Goal: Transaction & Acquisition: Download file/media

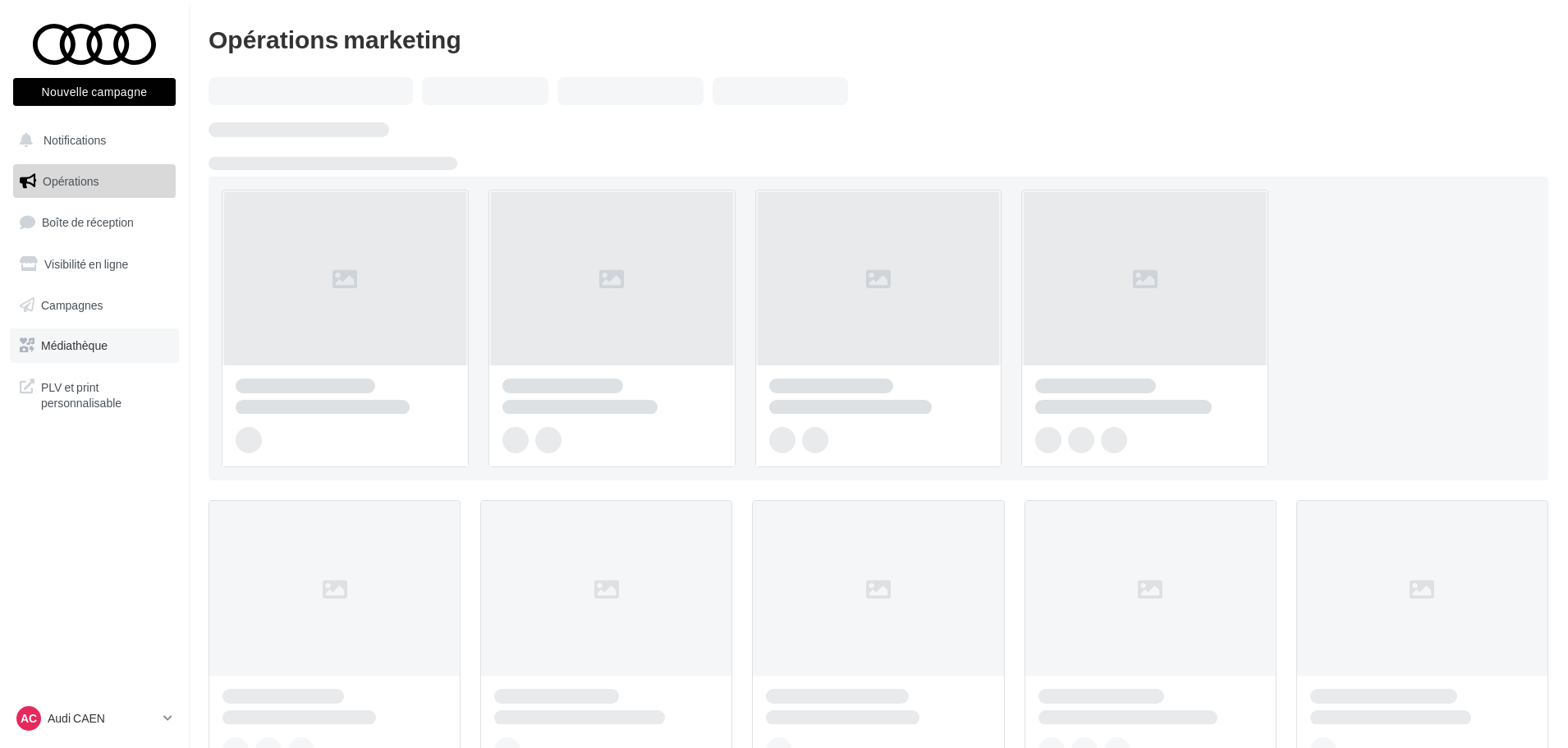
click at [95, 340] on span "Médiathèque" at bounding box center [75, 345] width 66 height 14
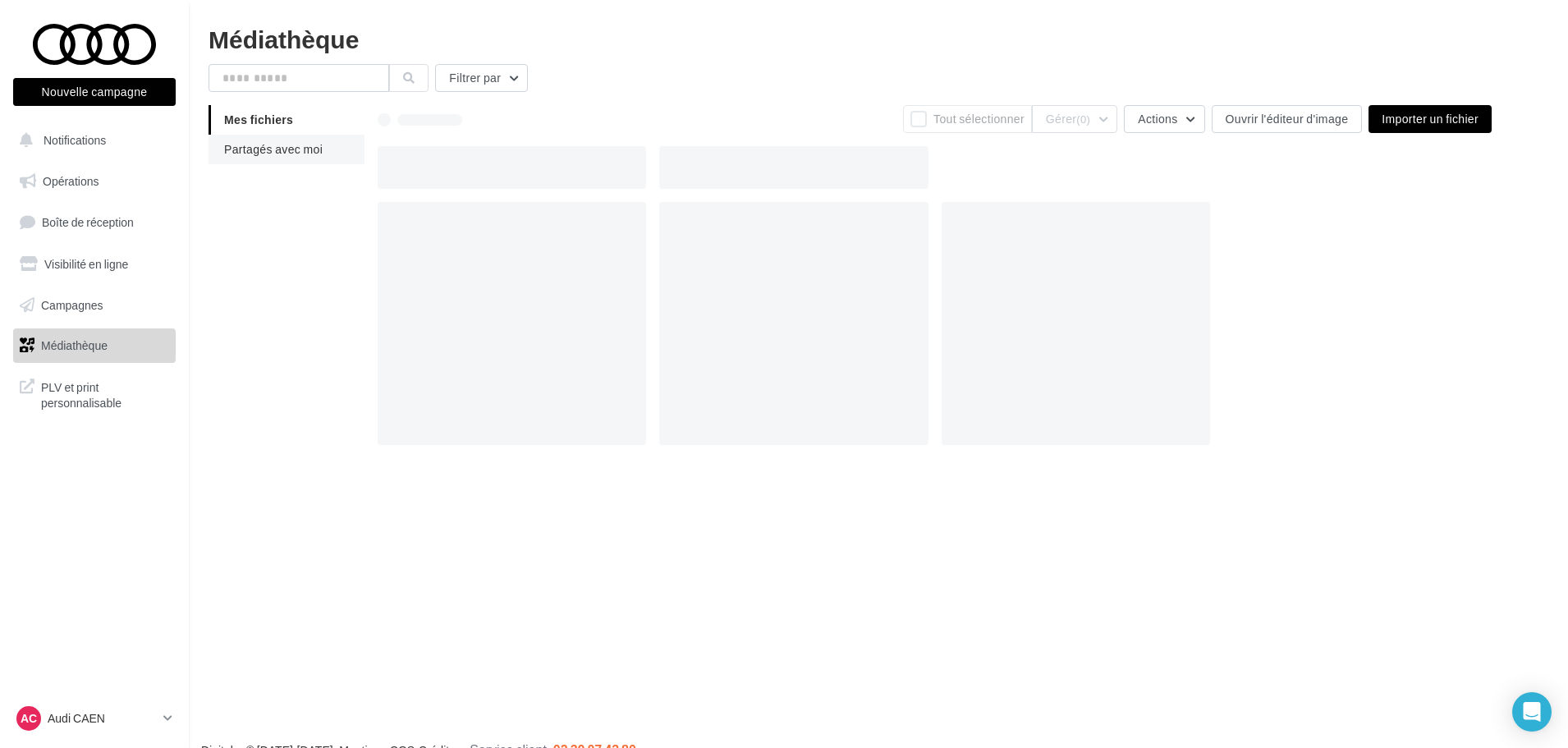
click at [276, 152] on span "Partagés avec moi" at bounding box center [273, 148] width 99 height 14
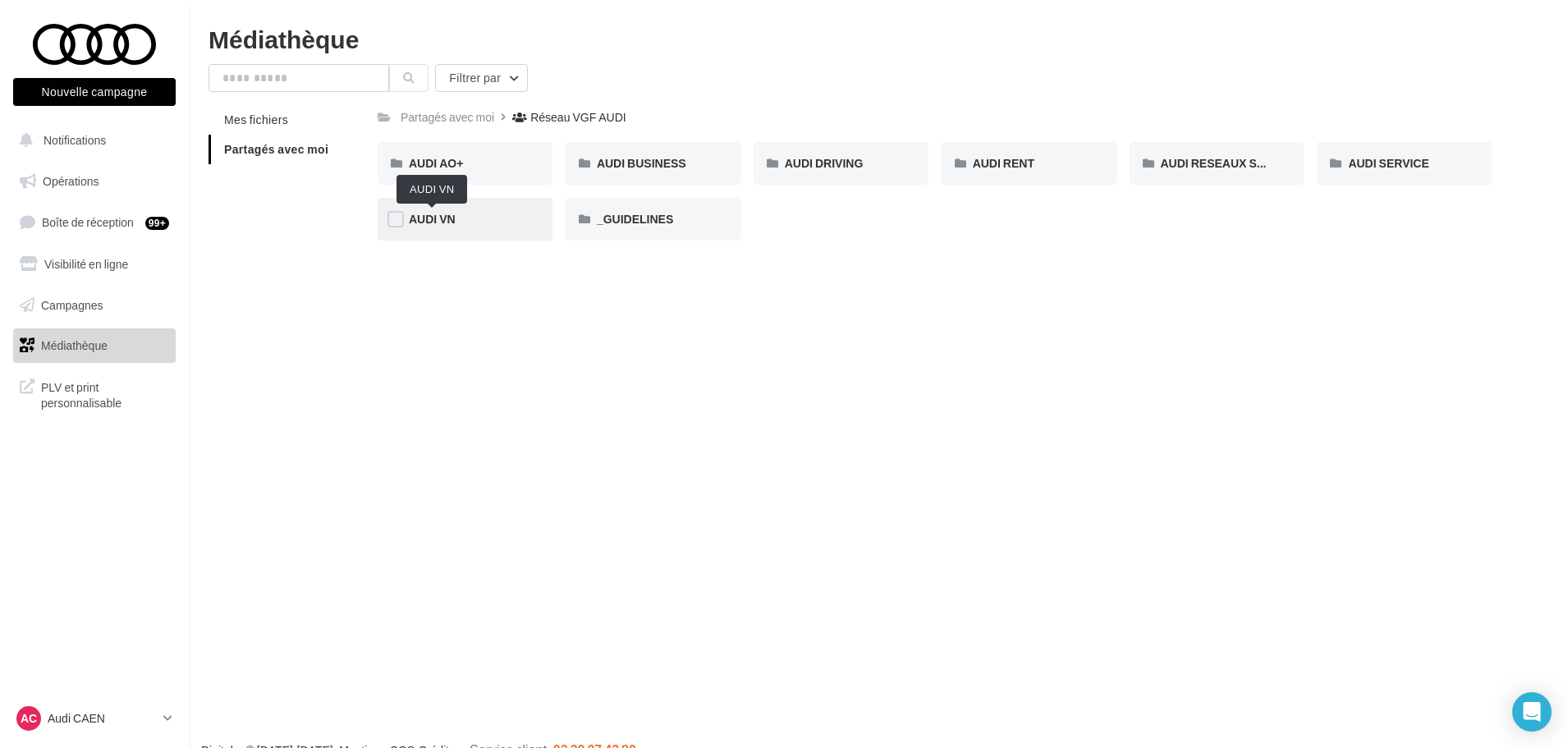
click at [451, 221] on span "AUDI VN" at bounding box center [432, 218] width 47 height 14
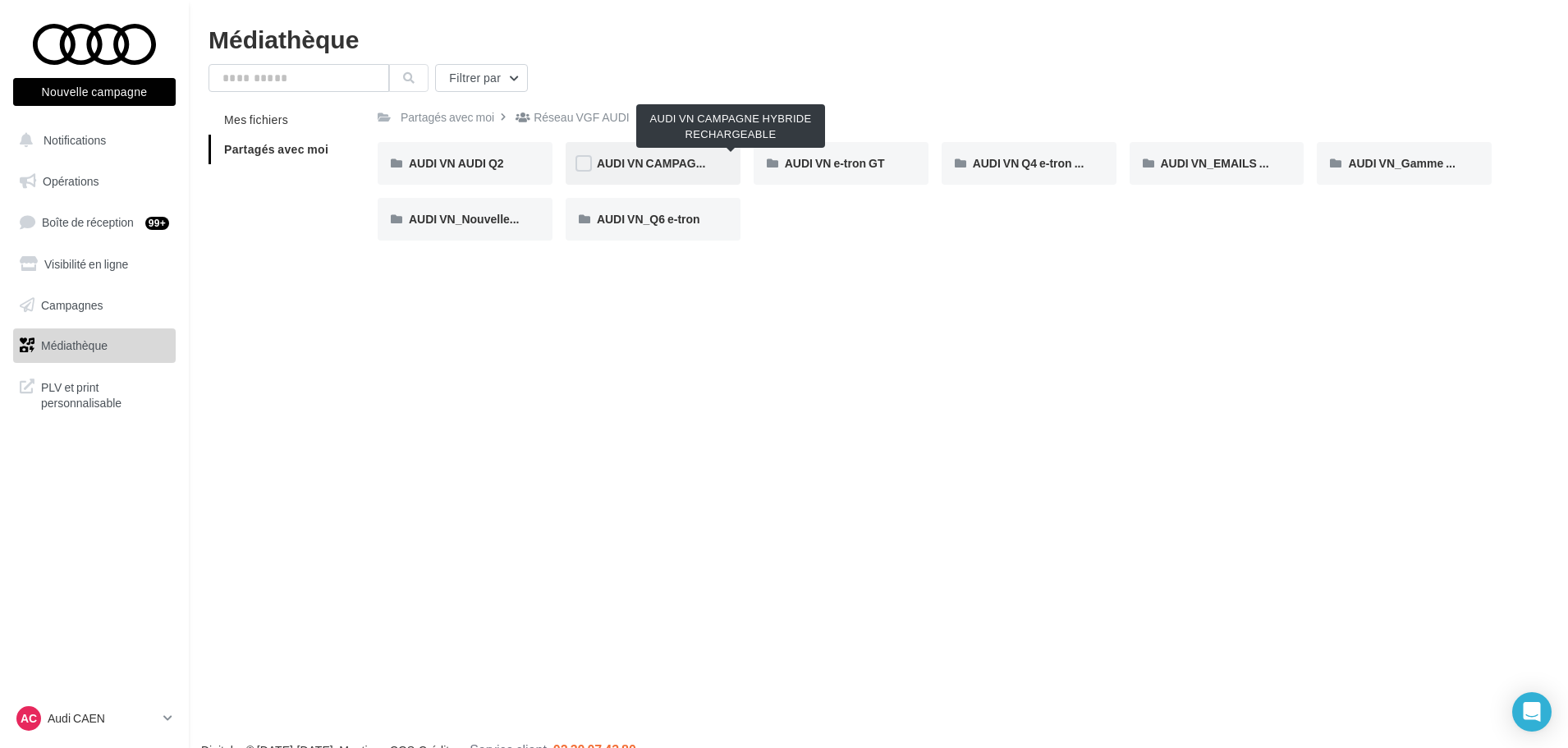
click at [668, 168] on span "AUDI VN CAMPAGNE HYBRIDE RECHARGEABLE" at bounding box center [731, 162] width 269 height 14
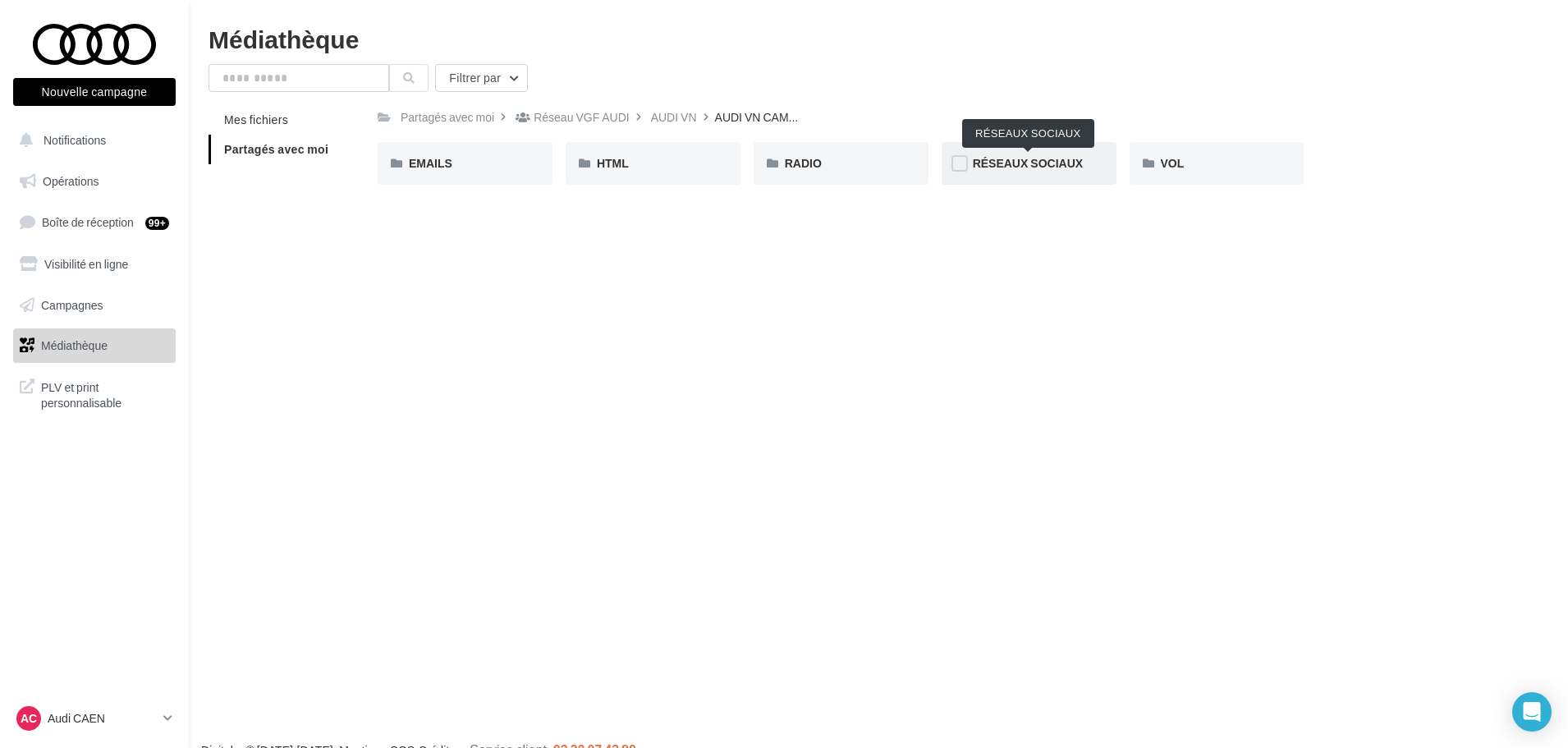
click at [1064, 169] on span "RÉSEAUX SOCIAUX" at bounding box center [1028, 162] width 110 height 14
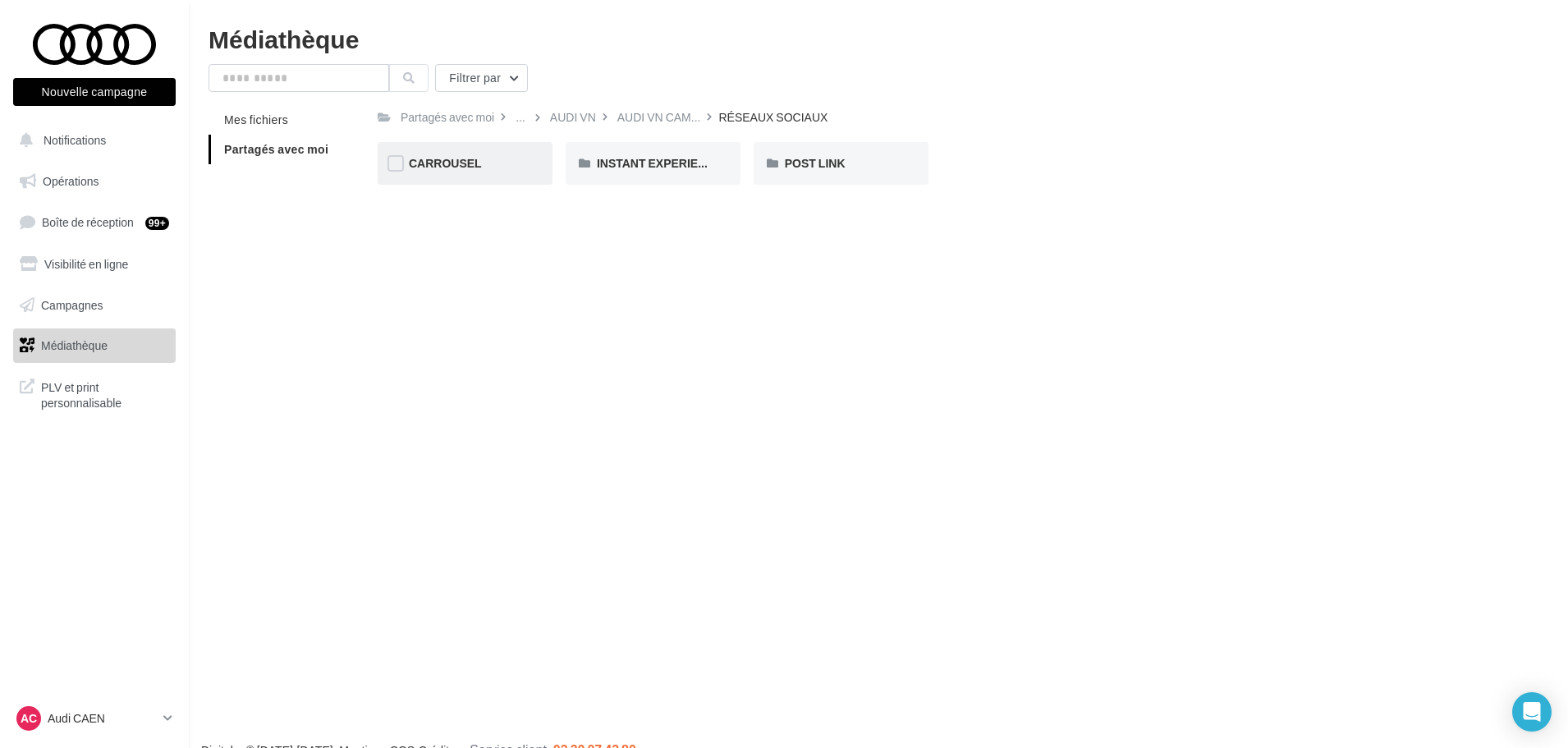
click at [494, 162] on div "CARROUSEL" at bounding box center [465, 164] width 112 height 17
click at [686, 162] on div "Q3 e-hybrid" at bounding box center [653, 164] width 112 height 17
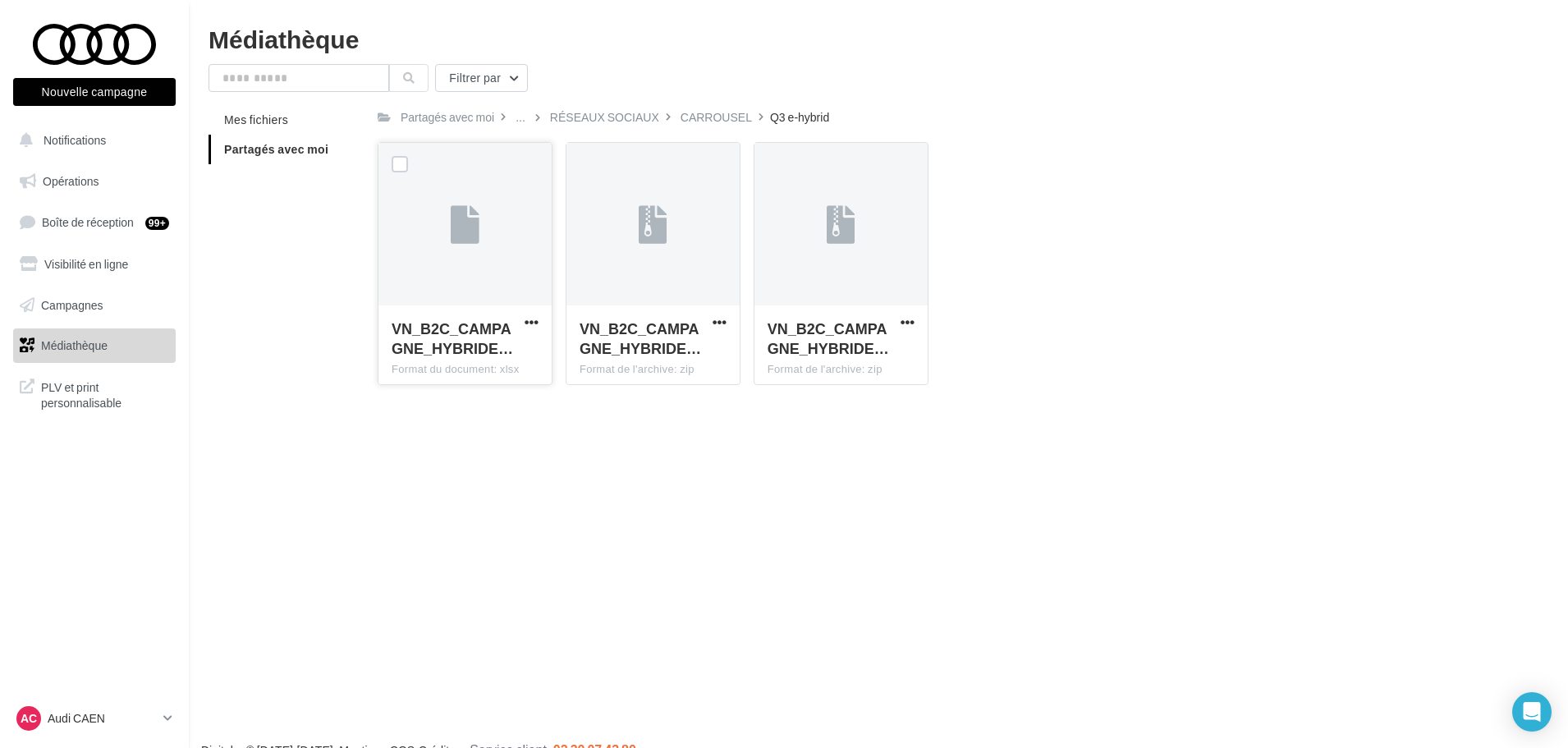
click at [525, 312] on div "VN_B2C_CAMPAGNE_HYBRIDE… Format du document: xlsx" at bounding box center [465, 345] width 173 height 77
click at [526, 323] on span "button" at bounding box center [531, 321] width 14 height 14
click at [523, 359] on button "Télécharger" at bounding box center [459, 355] width 164 height 42
click at [911, 321] on span "button" at bounding box center [907, 321] width 14 height 14
click at [907, 353] on button "Télécharger" at bounding box center [836, 355] width 164 height 42
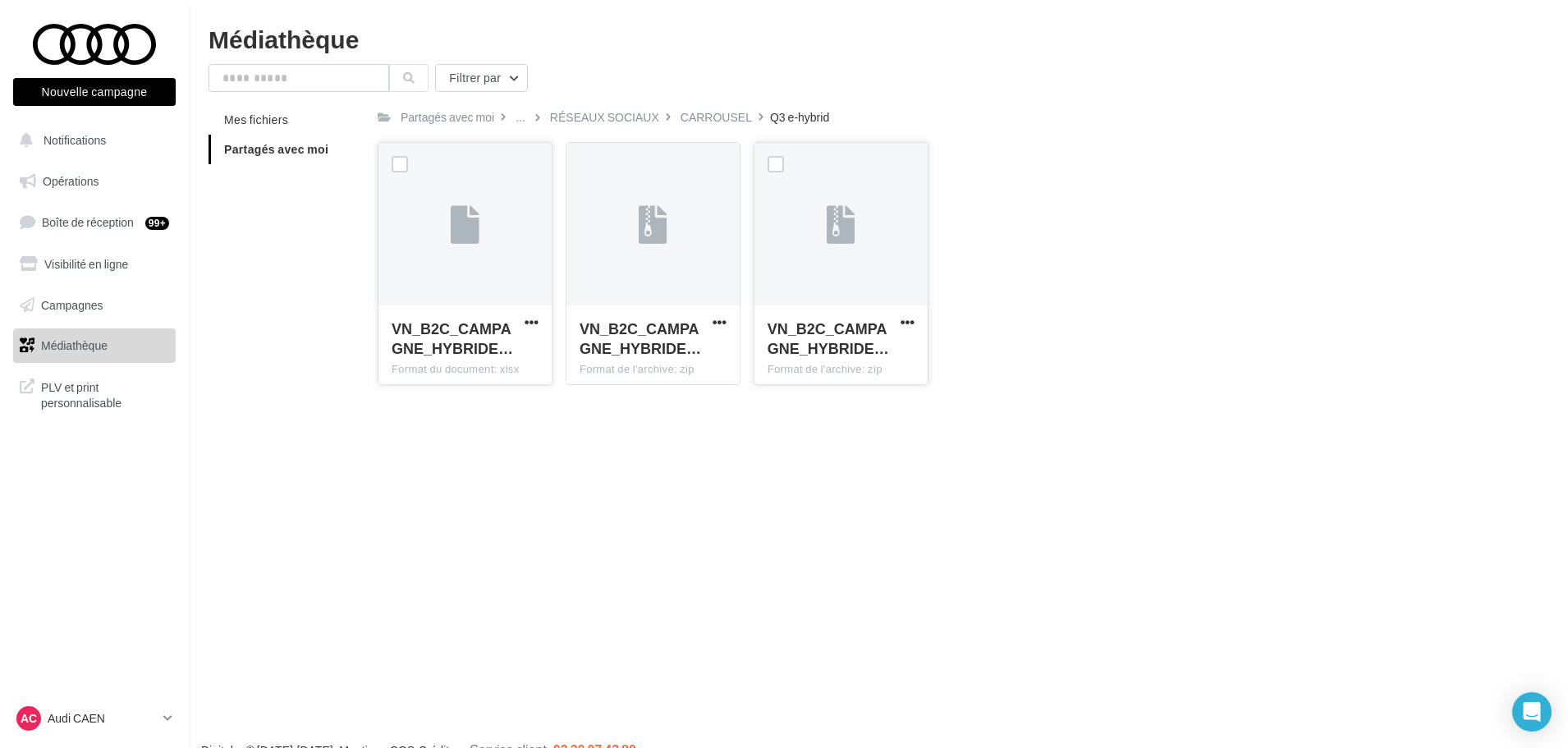
click at [538, 117] on icon at bounding box center [537, 117] width 5 height 11
click at [561, 119] on div "RÉSEAUX SOCIAUX" at bounding box center [604, 118] width 110 height 17
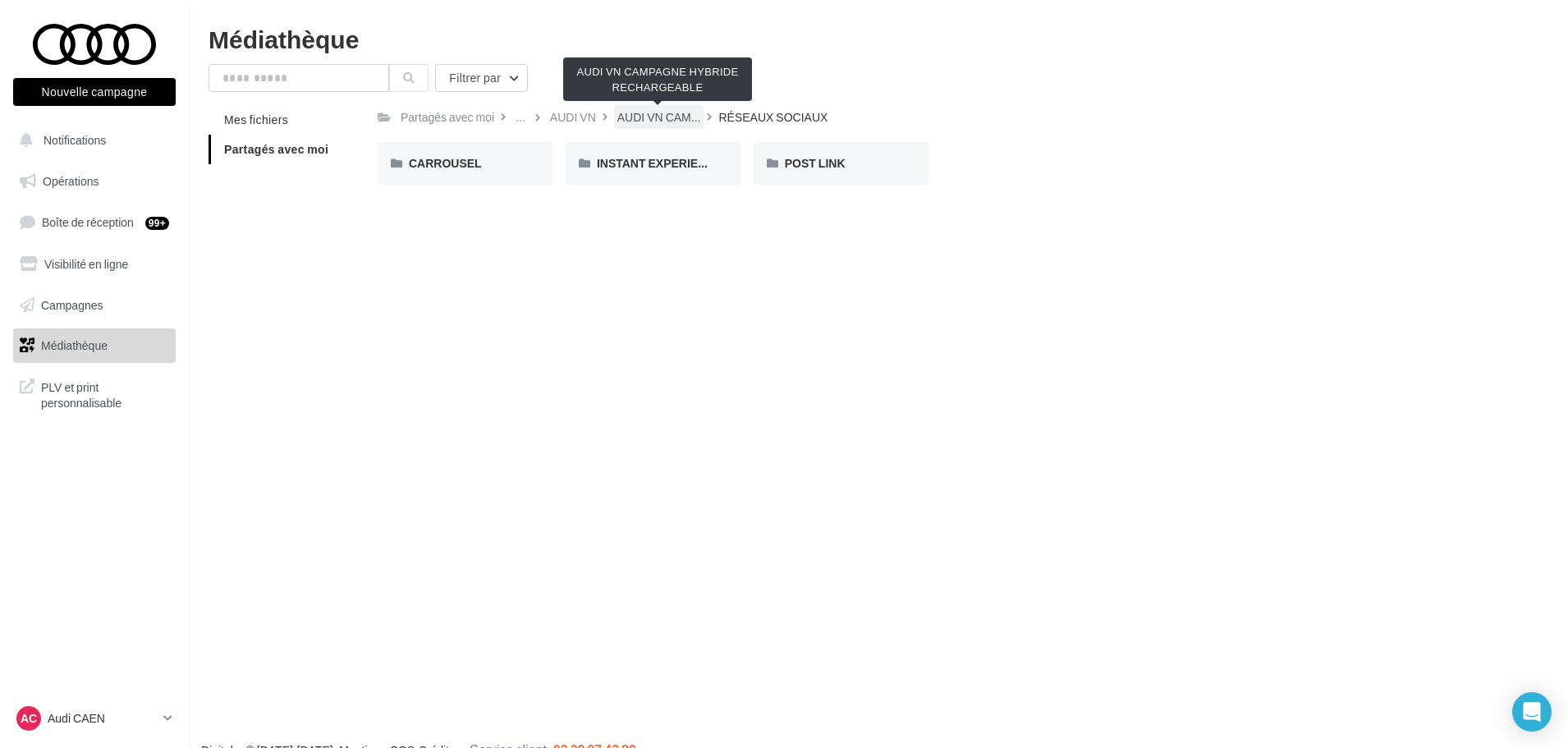
click at [688, 122] on span "AUDI VN CAM..." at bounding box center [659, 118] width 84 height 17
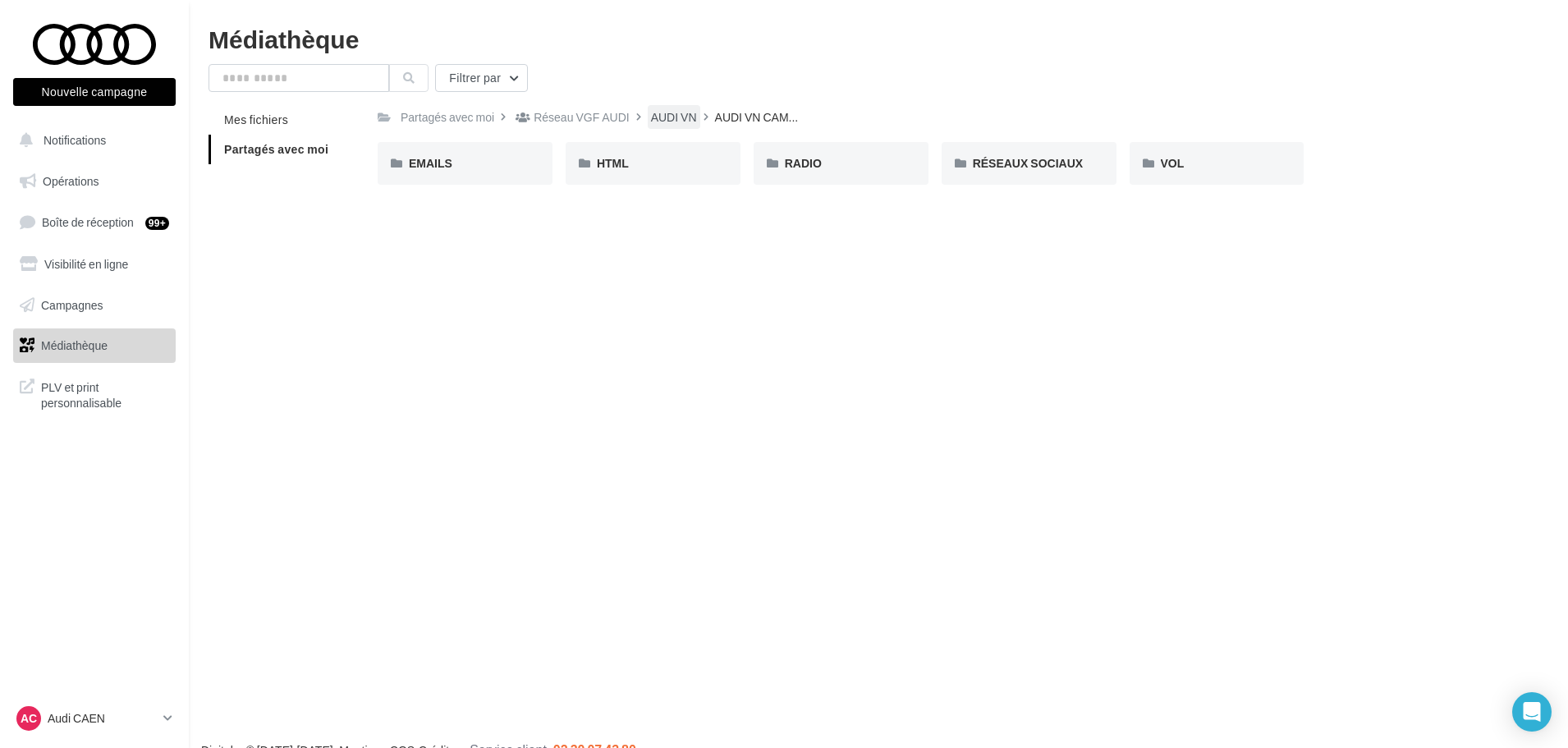
click at [678, 116] on div "AUDI VN" at bounding box center [674, 118] width 46 height 17
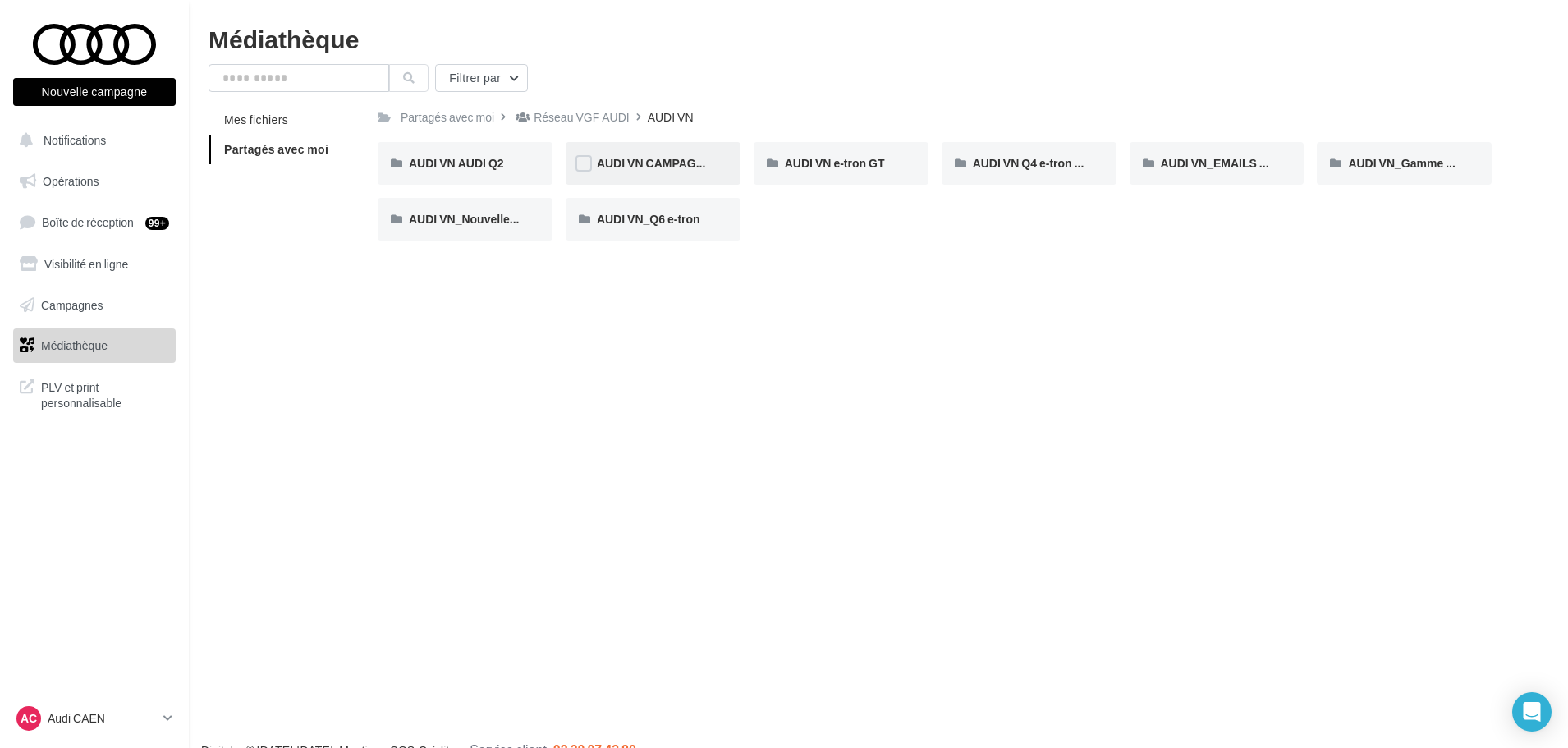
click at [656, 149] on div "AUDI VN CAMPAGNE HYBRIDE RECHARGEABLE" at bounding box center [653, 163] width 175 height 42
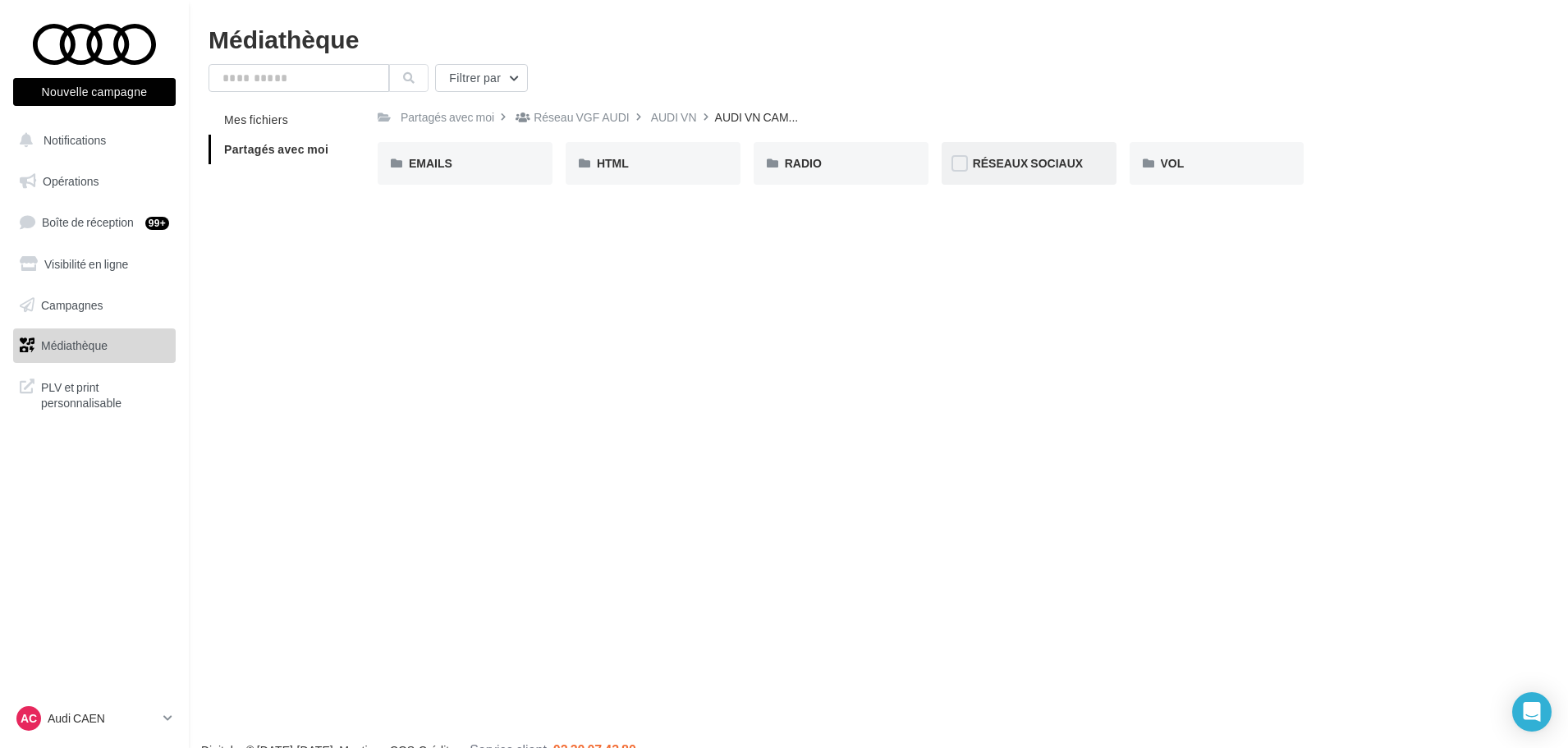
click at [1057, 173] on div "RÉSEAUX SOCIAUX" at bounding box center [1029, 163] width 175 height 42
click at [354, 167] on div "Mes fichiers Partagés avec moi" at bounding box center [293, 141] width 169 height 72
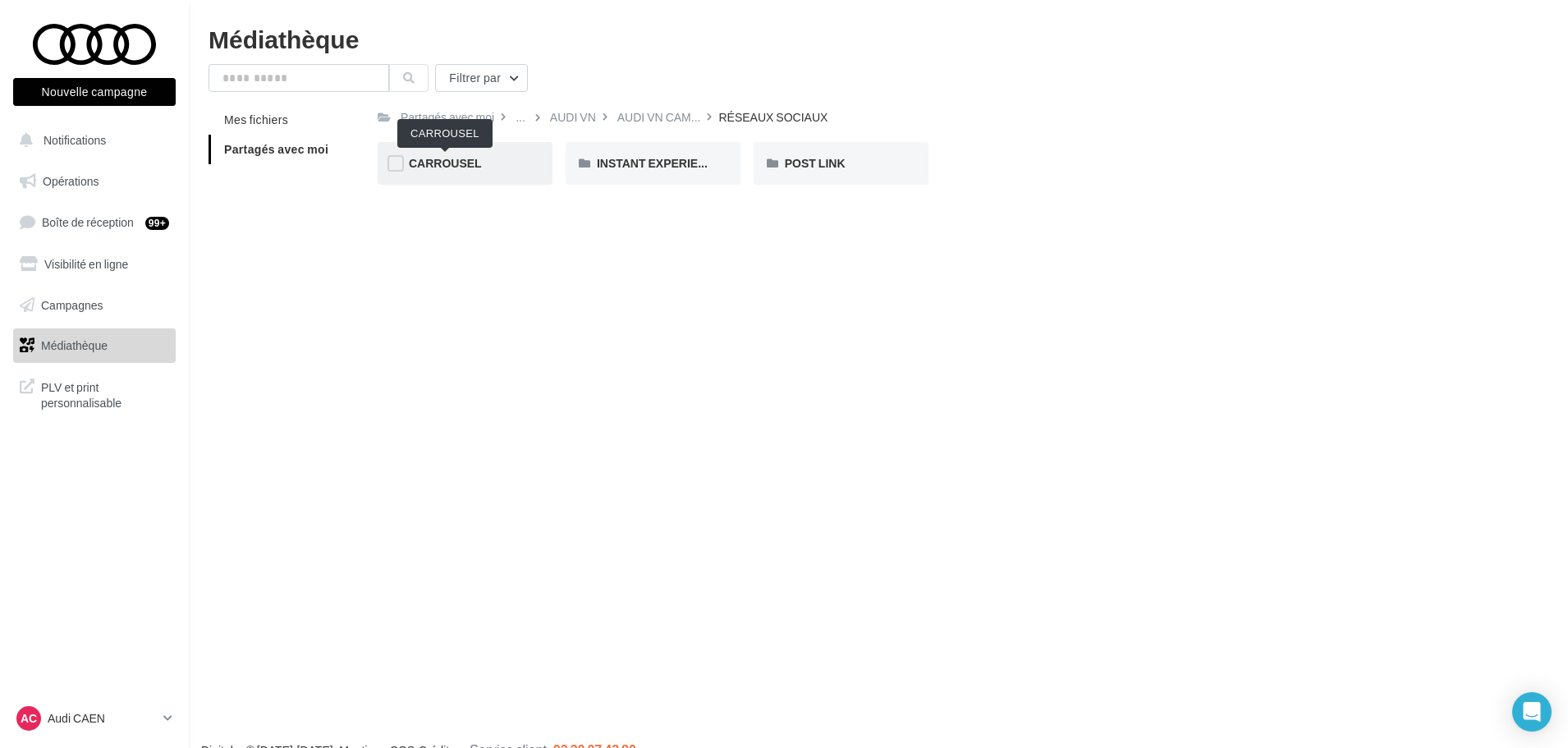
click at [455, 162] on span "CARROUSEL" at bounding box center [445, 162] width 73 height 14
click at [455, 162] on span "A3 TFSI e" at bounding box center [434, 162] width 51 height 14
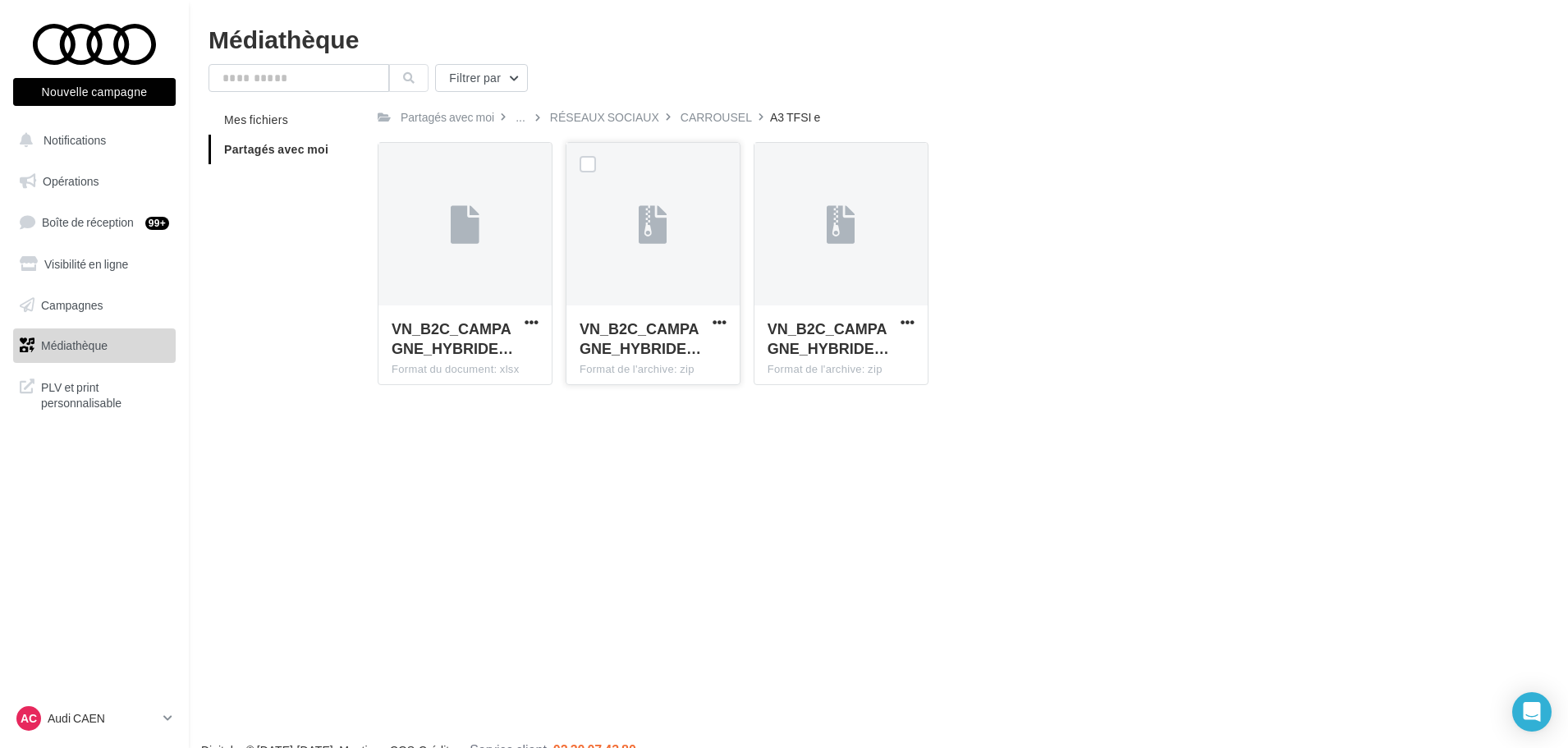
click at [709, 321] on button "button" at bounding box center [719, 323] width 20 height 17
click at [702, 342] on button "Télécharger" at bounding box center [647, 355] width 164 height 42
click at [726, 111] on div "CARROUSEL" at bounding box center [716, 118] width 72 height 17
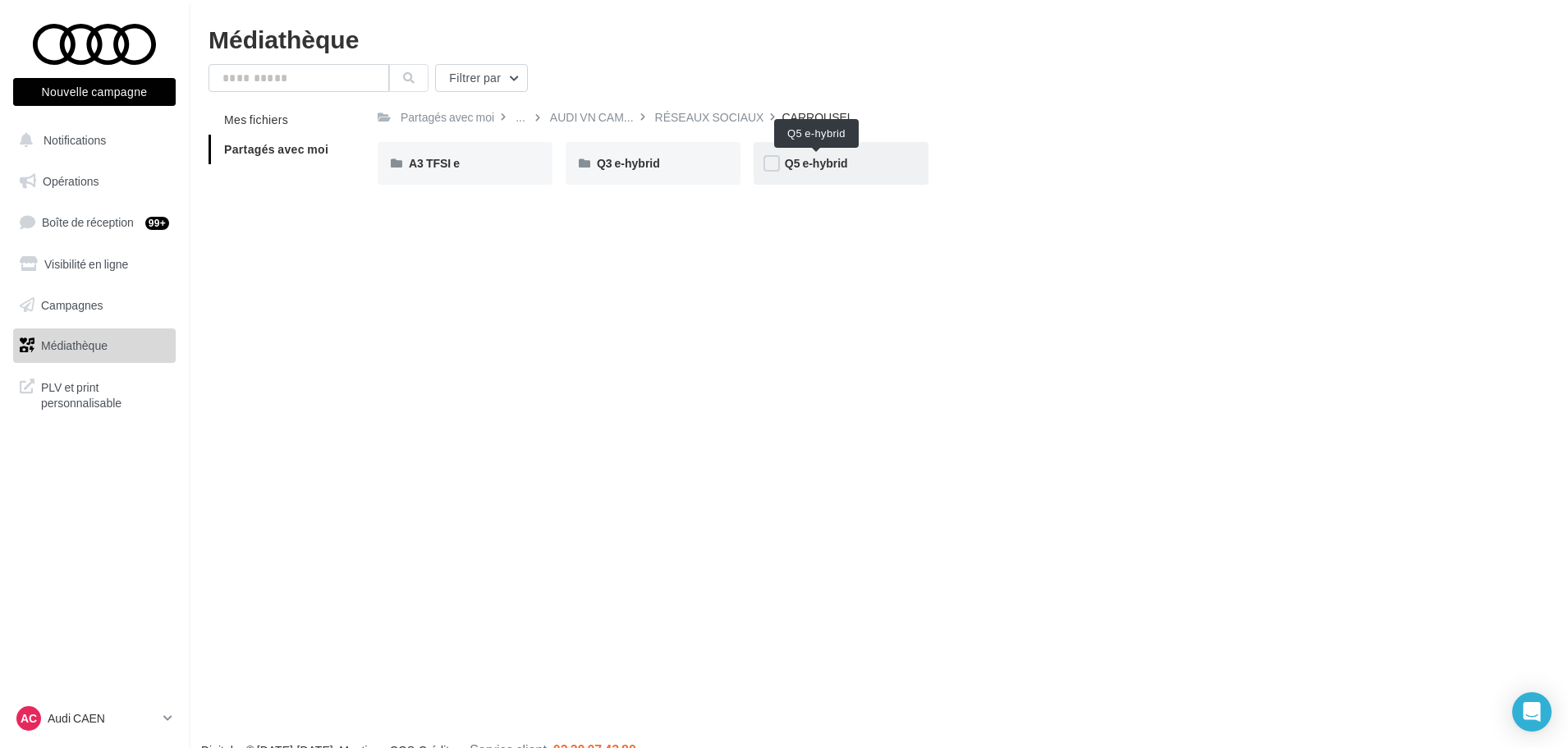
click at [838, 161] on span "Q5 e-hybrid" at bounding box center [816, 162] width 64 height 14
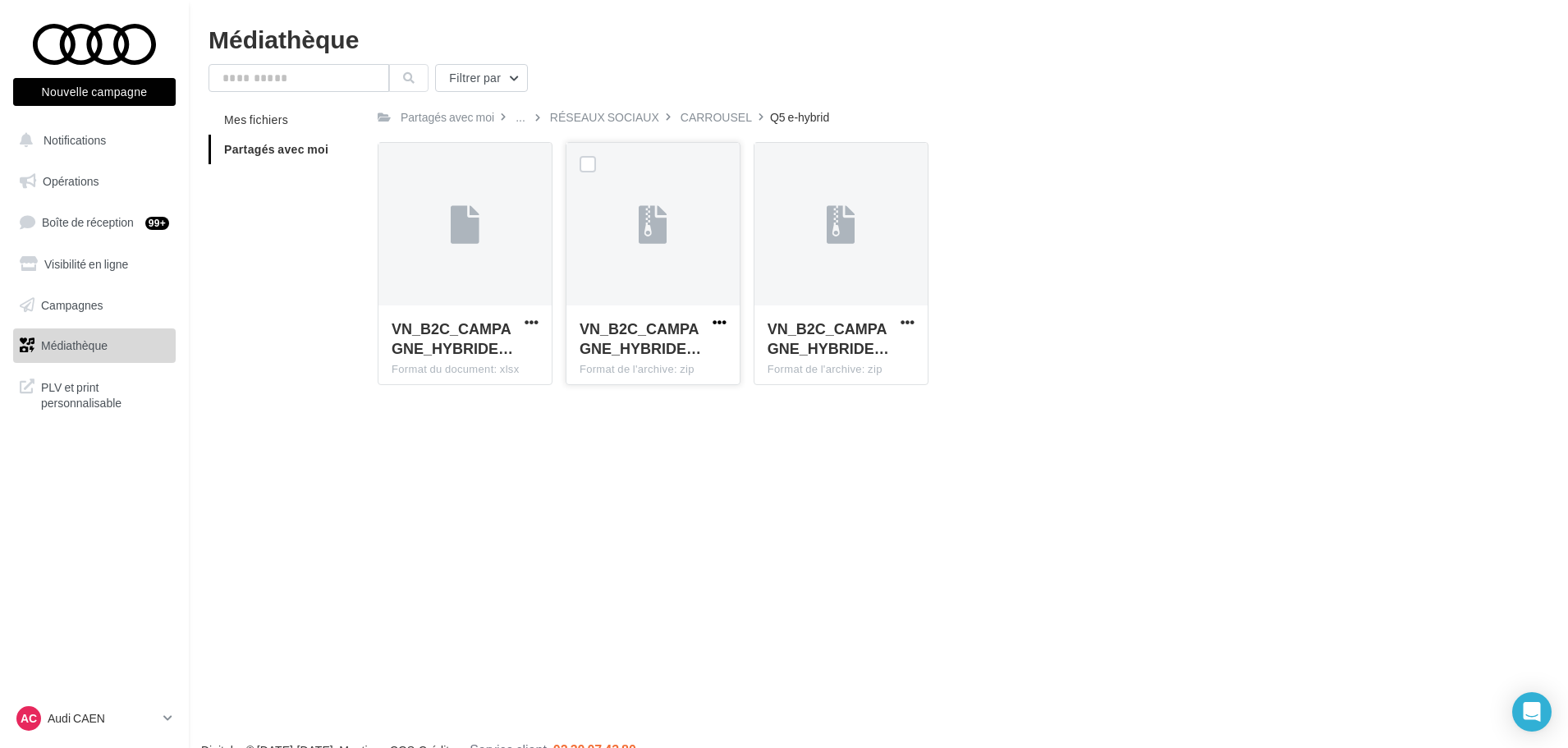
click at [722, 322] on span "button" at bounding box center [719, 321] width 14 height 14
click at [710, 365] on button "Télécharger" at bounding box center [647, 355] width 164 height 42
click at [95, 53] on div at bounding box center [94, 44] width 132 height 41
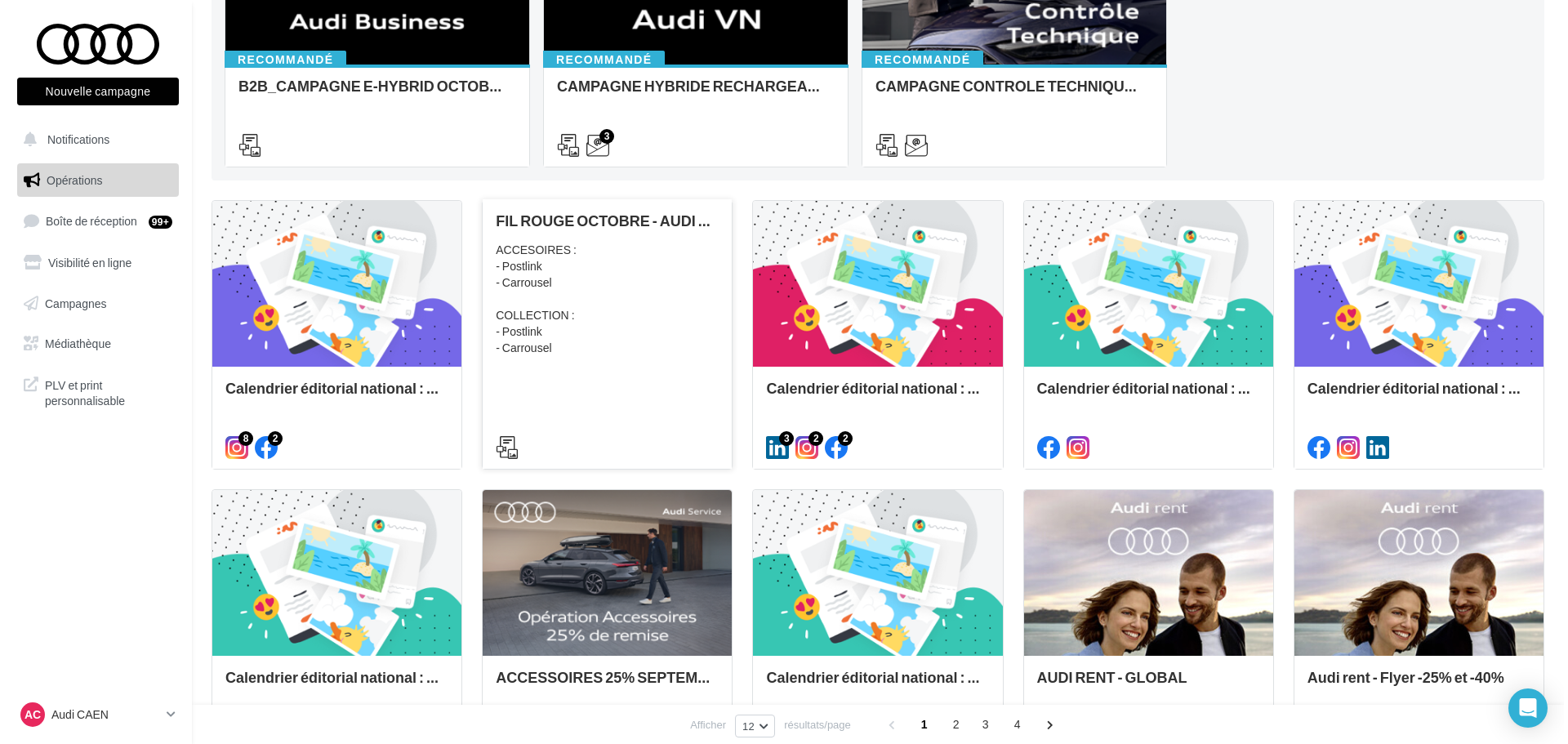
scroll to position [82, 0]
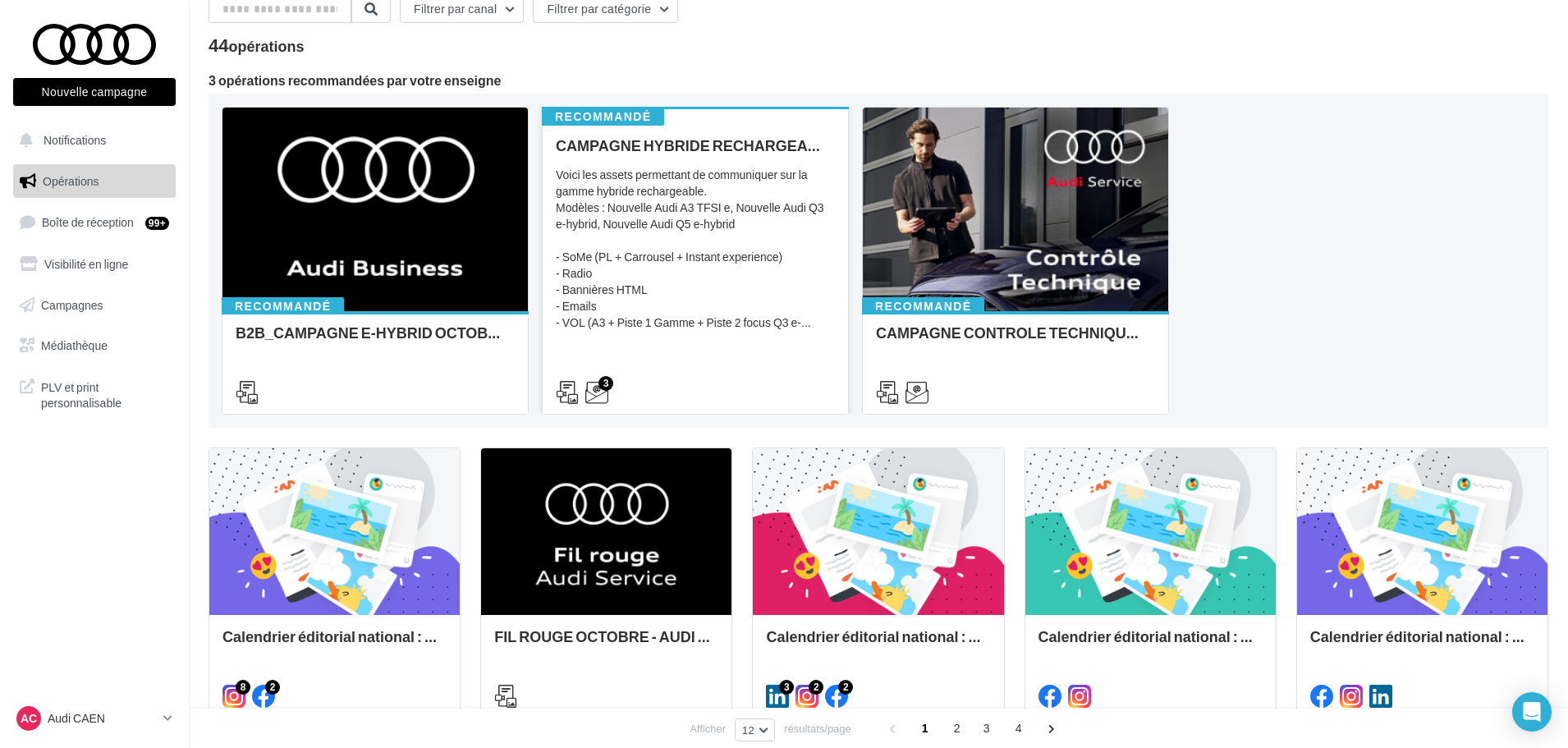
click at [763, 184] on div "Voici les assets permettant de communiquer sur la gamme hybride rechargeable. M…" at bounding box center [695, 249] width 279 height 164
